Goal: Task Accomplishment & Management: Manage account settings

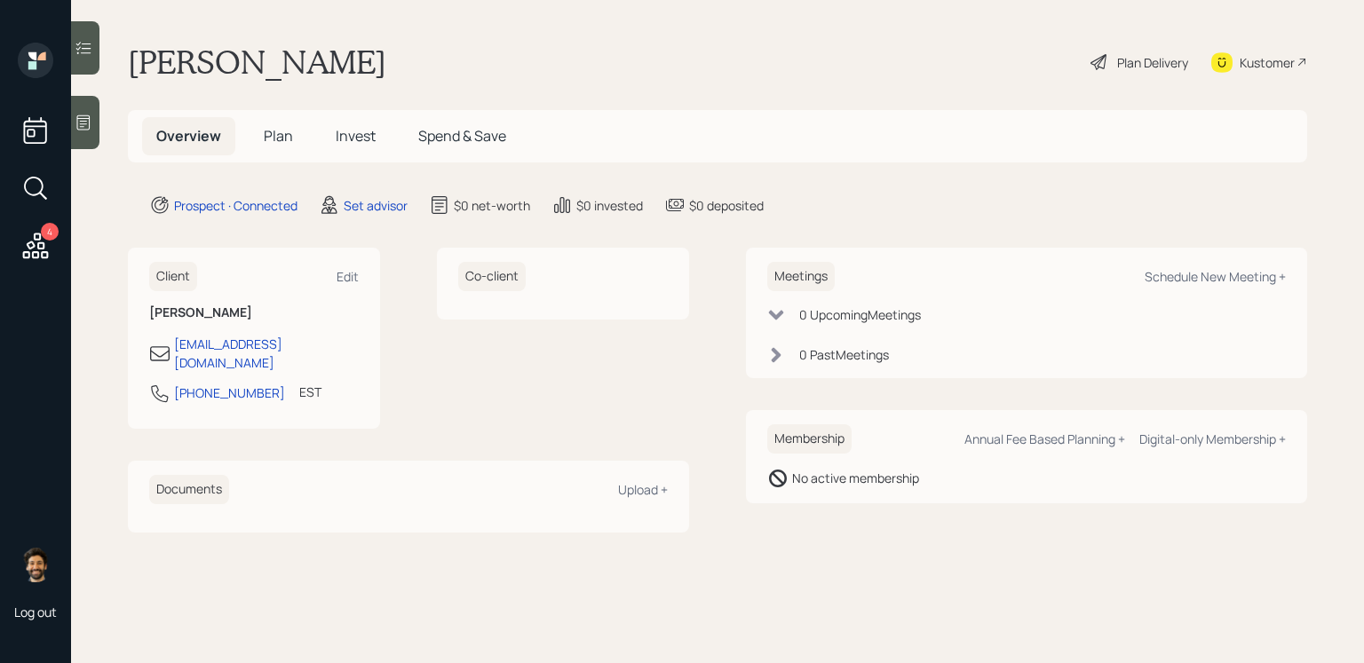
click at [273, 136] on span "Plan" at bounding box center [278, 136] width 29 height 20
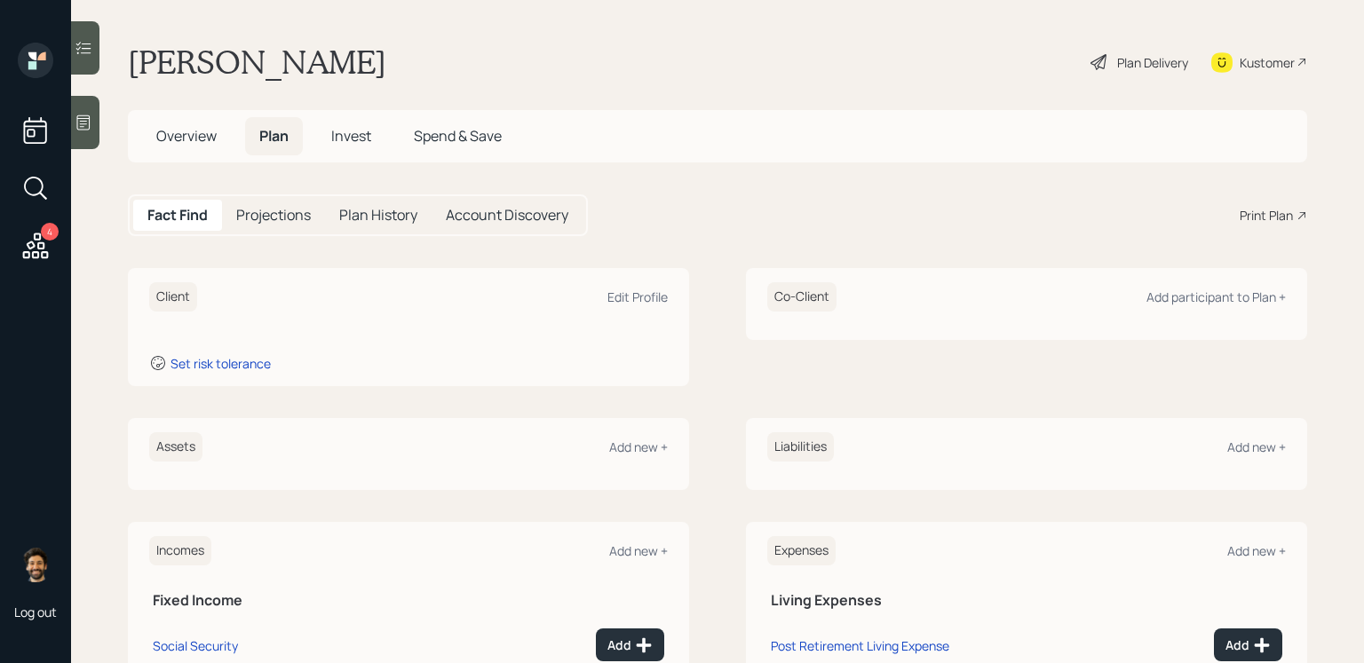
click at [352, 141] on span "Invest" at bounding box center [351, 136] width 40 height 20
